Goal: Information Seeking & Learning: Learn about a topic

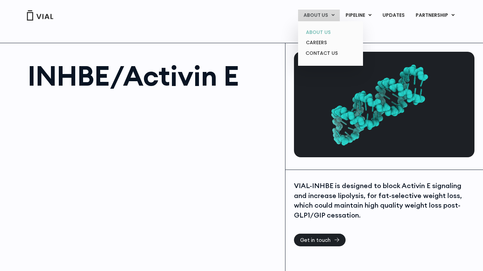
click at [322, 32] on link "ABOUT US" at bounding box center [331, 32] width 60 height 11
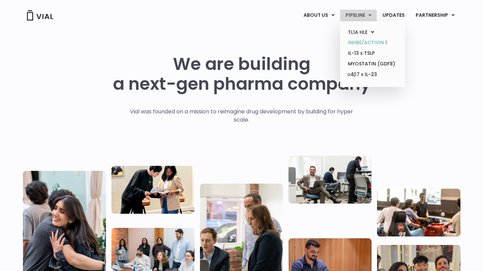
click at [358, 40] on link "INHBE/ACTIVIN E" at bounding box center [373, 42] width 60 height 11
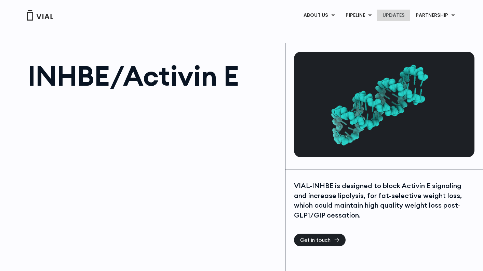
click at [393, 14] on link "UPDATES" at bounding box center [393, 16] width 33 height 12
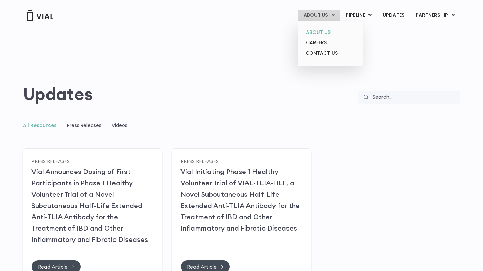
click at [321, 31] on link "ABOUT US" at bounding box center [331, 32] width 60 height 11
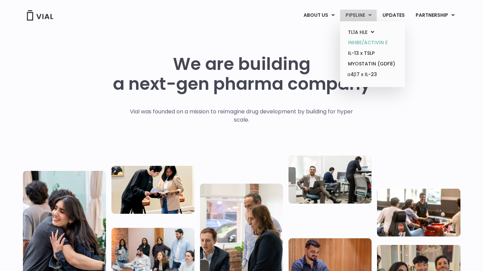
click at [360, 42] on link "INHBE/ACTIVIN E" at bounding box center [373, 42] width 60 height 11
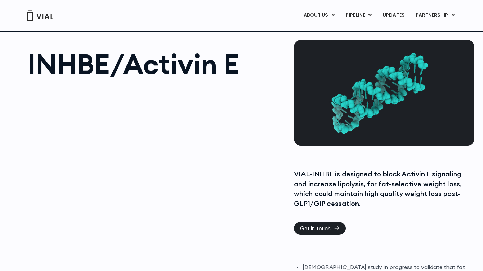
scroll to position [14, 0]
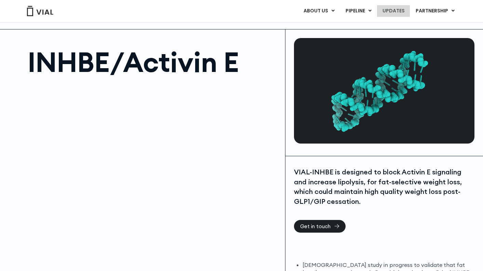
click at [407, 9] on link "UPDATES" at bounding box center [393, 11] width 33 height 12
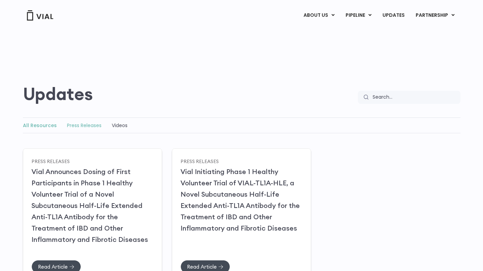
click at [86, 127] on link "Press Releases" at bounding box center [84, 125] width 35 height 7
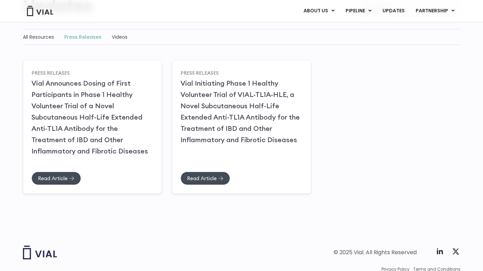
scroll to position [82, 0]
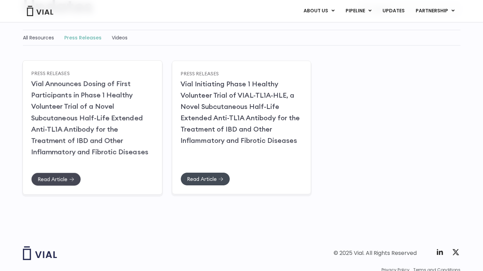
click at [56, 179] on span "Read Article" at bounding box center [53, 178] width 30 height 5
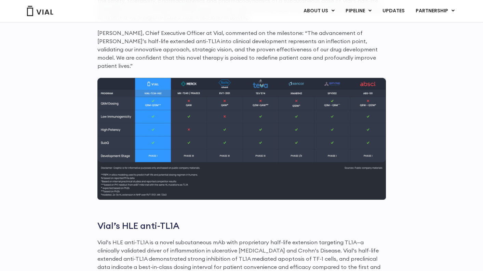
scroll to position [651, 0]
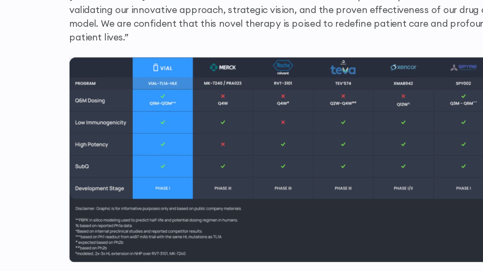
click at [81, 75] on div "First-in-human dosing has successfully commenced with healthy volunteers Primar…" at bounding box center [242, 122] width 438 height 623
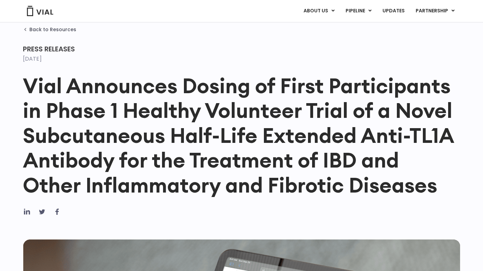
scroll to position [0, 0]
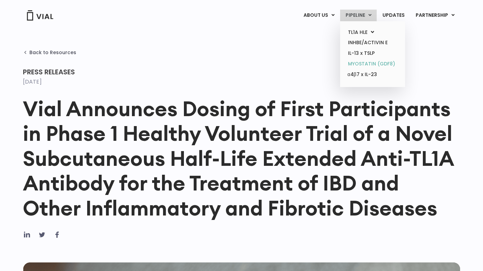
click at [361, 63] on link "MYOSTATIN (GDF8)" at bounding box center [373, 63] width 60 height 11
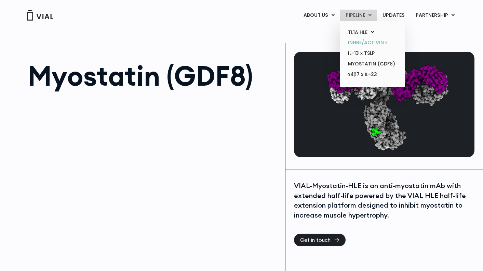
click at [362, 40] on link "INHBE/ACTIVIN E" at bounding box center [373, 42] width 60 height 11
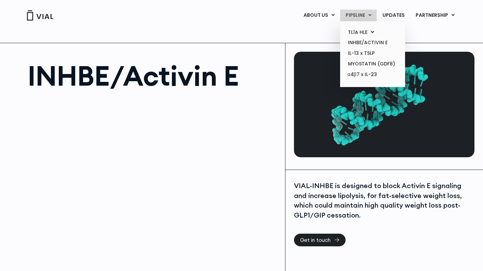
click at [359, 15] on link "PIPELINE" at bounding box center [358, 16] width 37 height 12
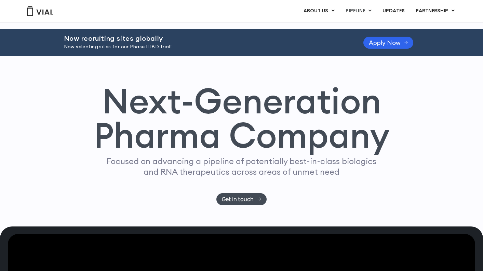
scroll to position [458, 0]
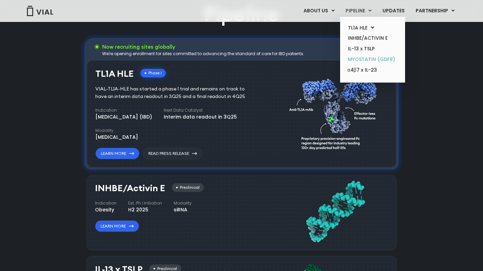
click at [356, 60] on link "MYOSTATIN (GDF8)" at bounding box center [373, 59] width 60 height 11
